Goal: Transaction & Acquisition: Purchase product/service

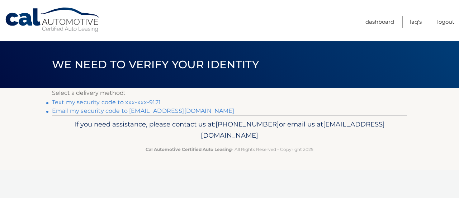
click at [179, 111] on link "Email my security code to h*****@optonline.net" at bounding box center [143, 110] width 182 height 7
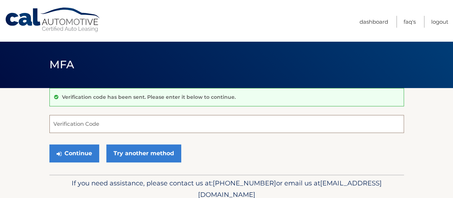
paste input "640727"
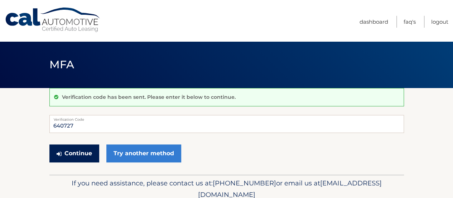
click at [85, 152] on button "Continue" at bounding box center [74, 153] width 50 height 18
click at [85, 151] on button "Continue" at bounding box center [74, 153] width 50 height 18
click at [95, 115] on label "Verification Code" at bounding box center [226, 118] width 355 height 6
click at [95, 115] on input "640727" at bounding box center [226, 124] width 355 height 18
click at [81, 126] on input "640727" at bounding box center [226, 124] width 355 height 18
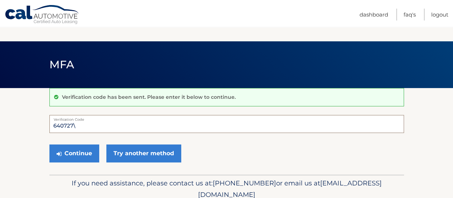
scroll to position [30, 0]
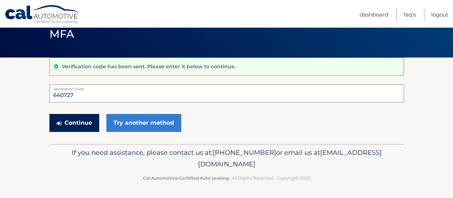
type input "640727"
click at [77, 120] on button "Continue" at bounding box center [74, 123] width 50 height 18
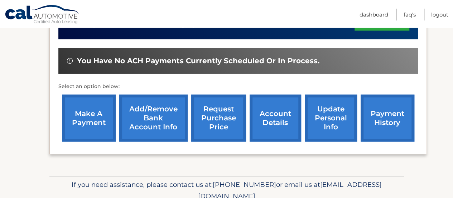
scroll to position [215, 0]
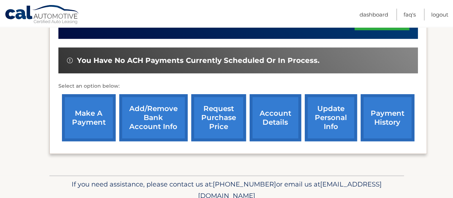
click at [92, 109] on link "make a payment" at bounding box center [89, 117] width 54 height 47
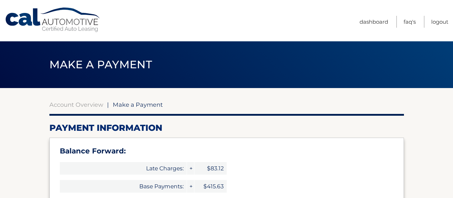
select select "MzkxY2RlYjctOGU3YS00MTQ2LTkyMGYtMjYxNmI5NjliODU1"
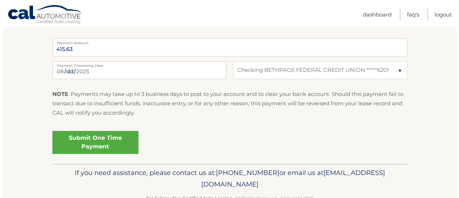
scroll to position [358, 0]
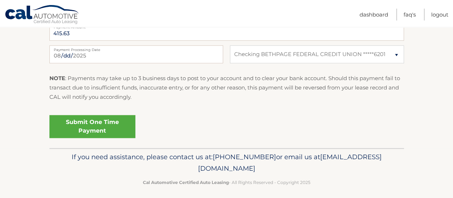
click at [89, 122] on link "Submit One Time Payment" at bounding box center [92, 126] width 86 height 23
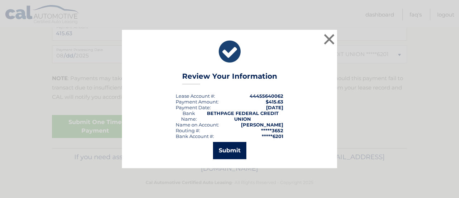
click at [230, 153] on button "Submit" at bounding box center [229, 150] width 33 height 17
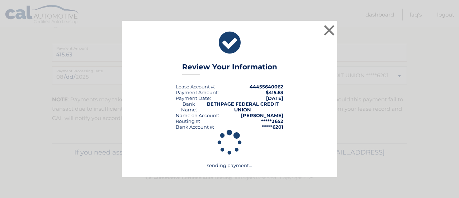
scroll to position [337, 0]
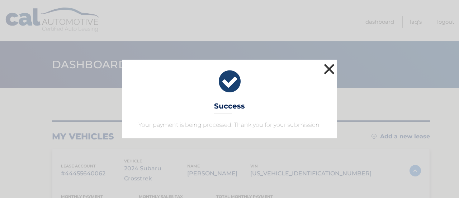
click at [332, 65] on button "×" at bounding box center [329, 69] width 14 height 14
